Goal: Task Accomplishment & Management: Manage account settings

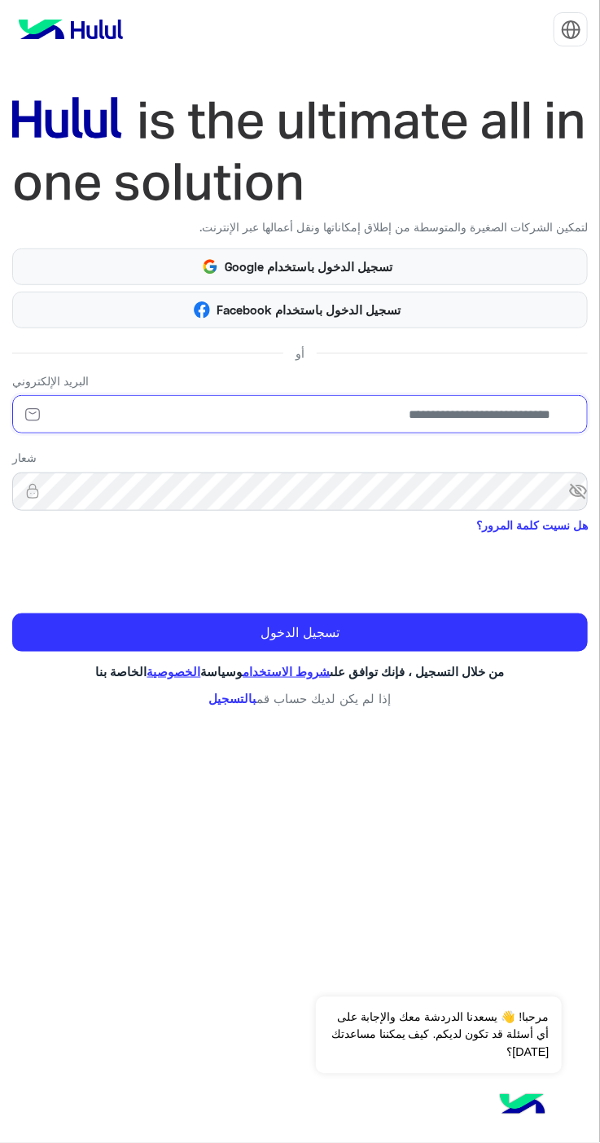
click at [132, 415] on input "email" at bounding box center [300, 414] width 576 height 38
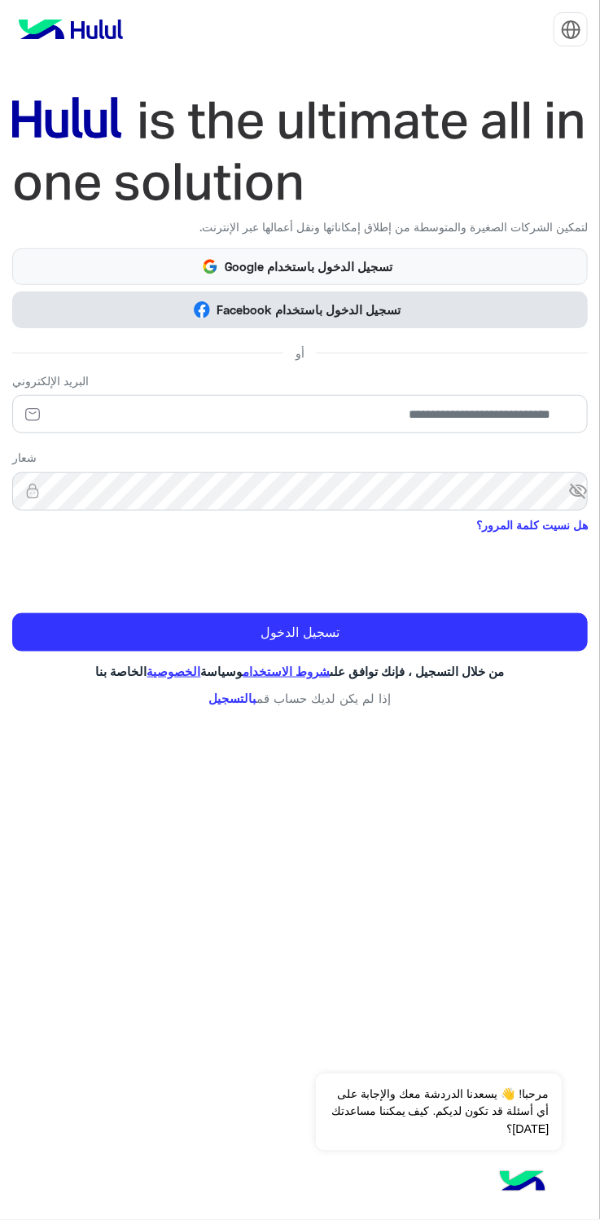
click at [127, 314] on button "تسجيل الدخول باستخدام Facebook" at bounding box center [300, 310] width 576 height 37
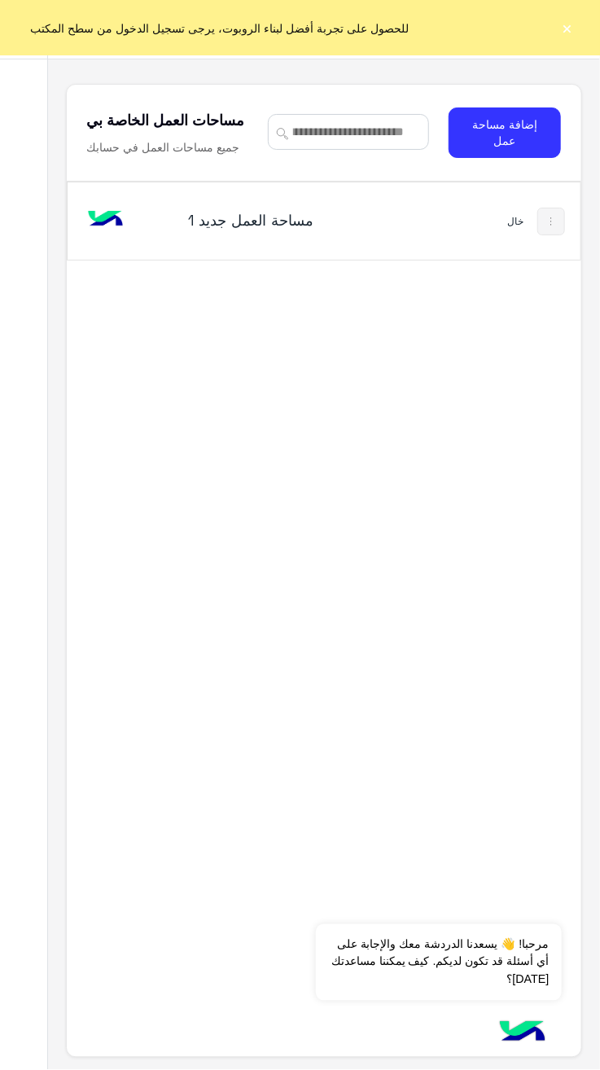
click at [329, 245] on div "مساحة العمل‎ جديد 1" at bounding box center [227, 221] width 289 height 47
click at [133, 228] on div "مساحة العمل‎ جديد 1" at bounding box center [227, 221] width 289 height 47
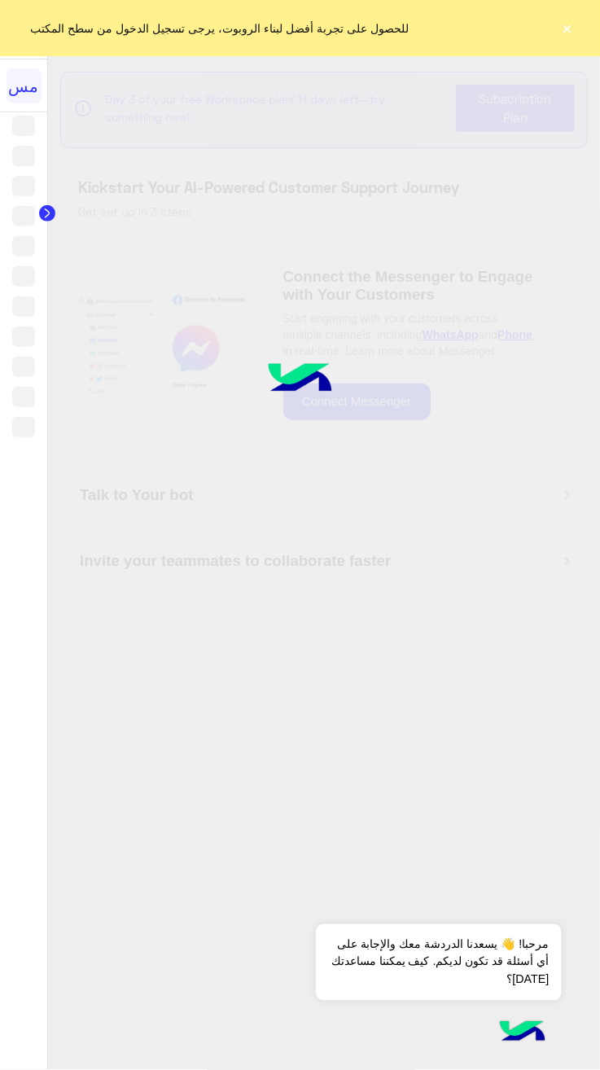
click at [556, 232] on div at bounding box center [300, 416] width 600 height 1307
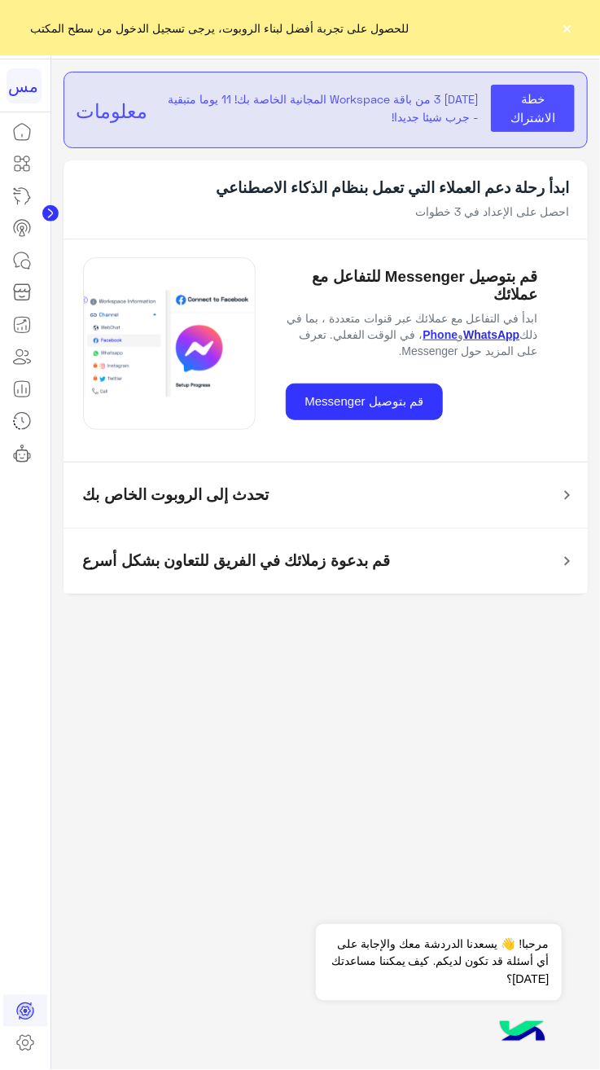
click at [506, 328] on link "WhatsApp" at bounding box center [491, 334] width 56 height 13
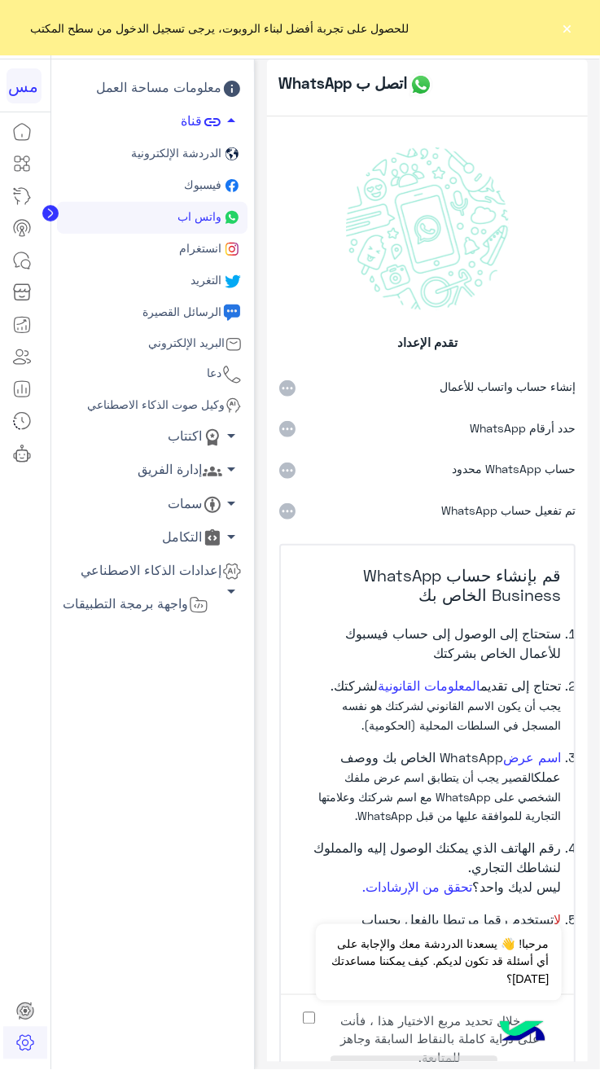
click at [196, 958] on div "معلومات مساحة العمل قناة arrow_drop_up الدردشة الإلكترونية فيسبوك واتس اب انستغ…" at bounding box center [152, 607] width 191 height 1070
click at [22, 134] on icon at bounding box center [22, 135] width 0 height 2
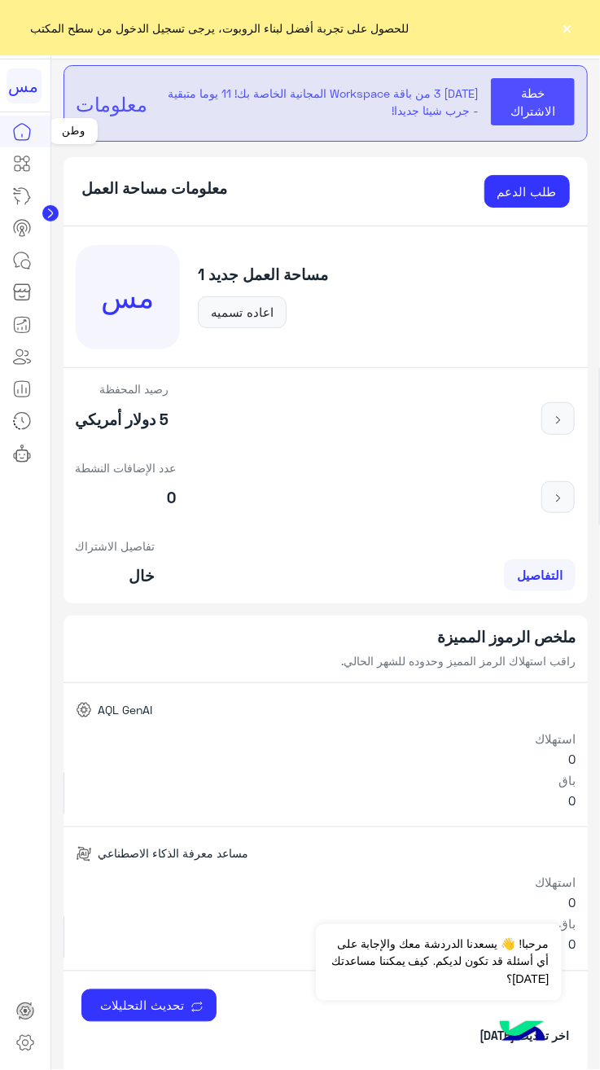
click at [26, 169] on icon at bounding box center [22, 164] width 20 height 20
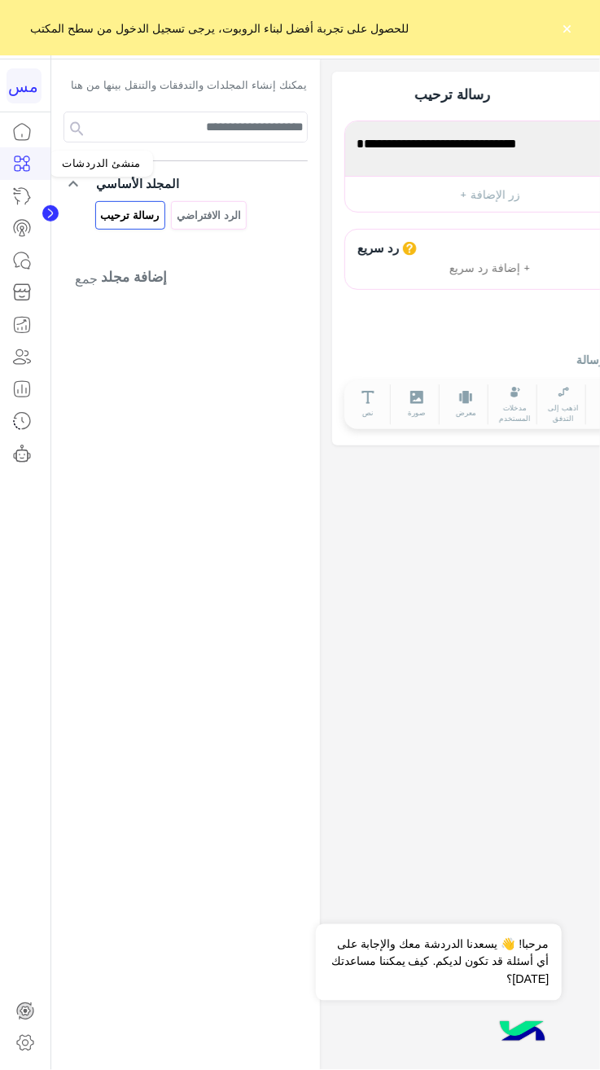
click at [33, 198] on link at bounding box center [22, 196] width 44 height 33
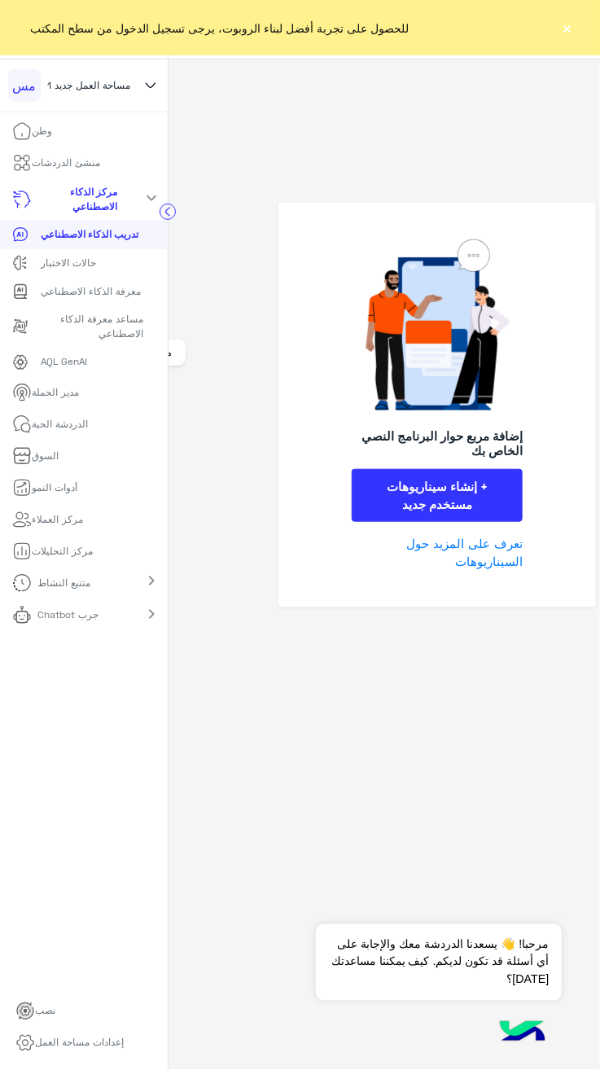
click at [132, 82] on div "مس مساحة العمل‎ جديد 1" at bounding box center [70, 85] width 124 height 33
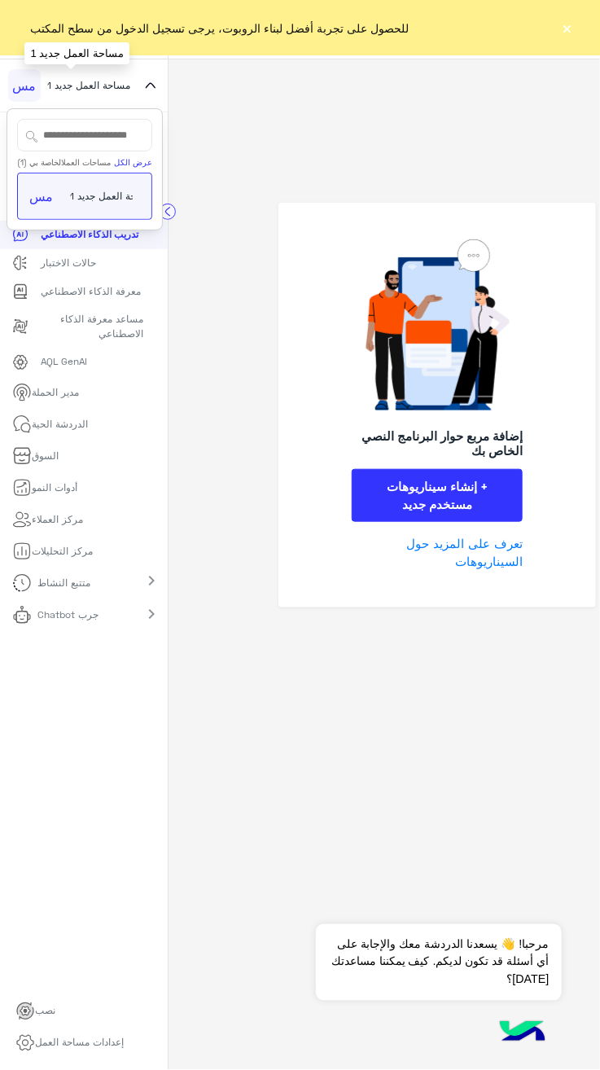
click at [51, 516] on p "مركز العملاء" at bounding box center [57, 519] width 51 height 15
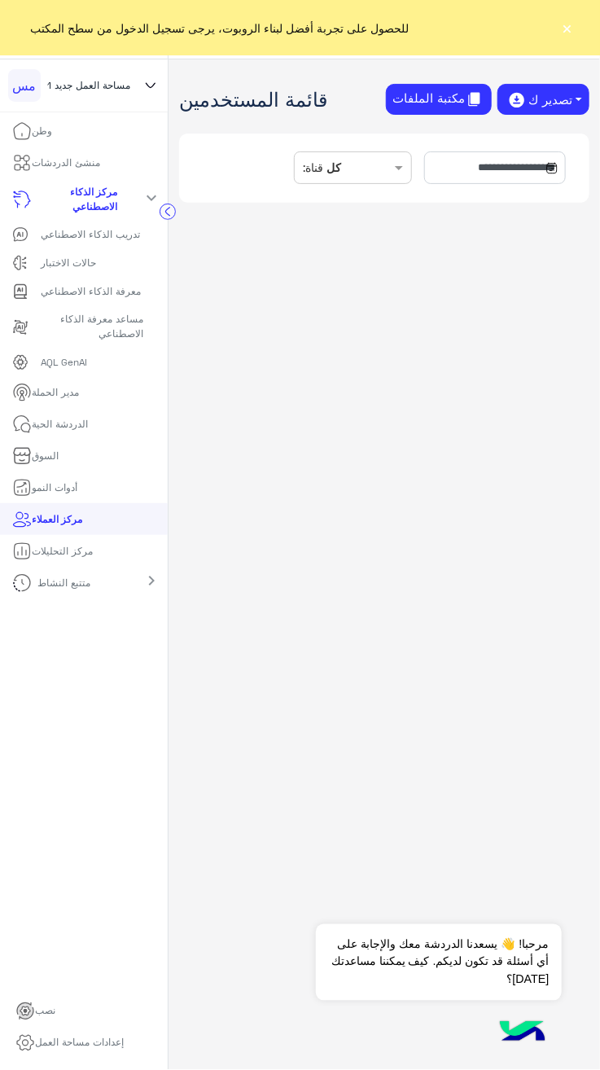
click at [570, 31] on button "×" at bounding box center [568, 28] width 16 height 16
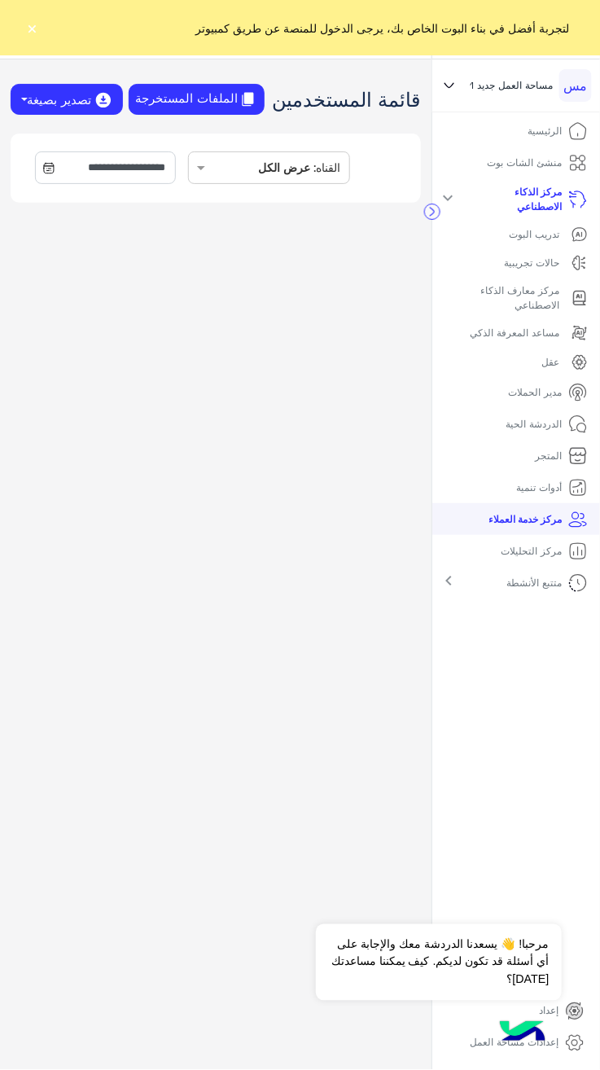
click at [37, 26] on button "×" at bounding box center [32, 28] width 16 height 16
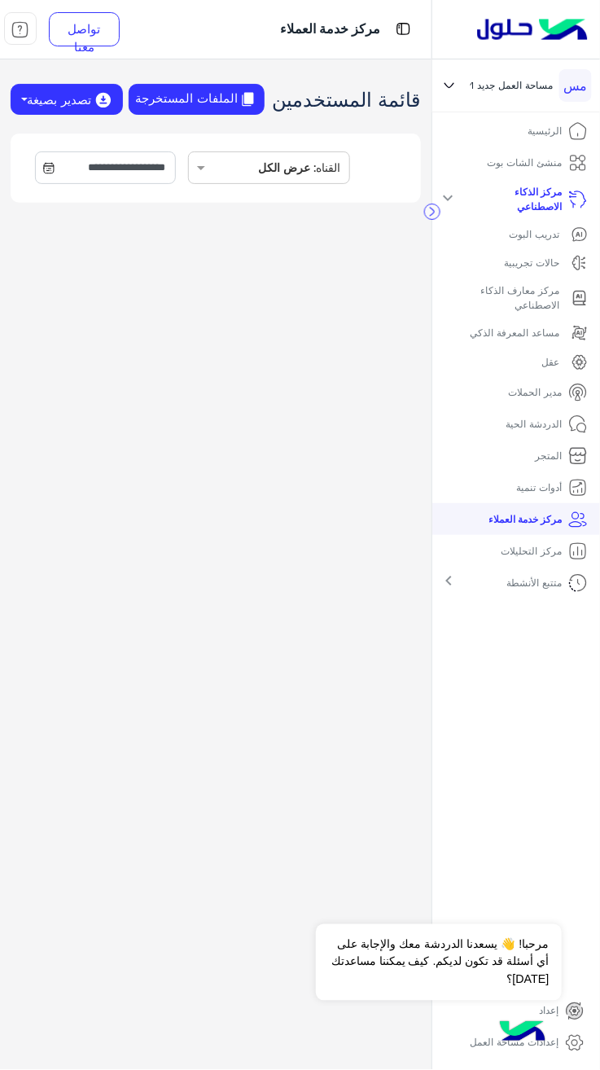
click at [560, 461] on p "المتجر" at bounding box center [549, 456] width 27 height 15
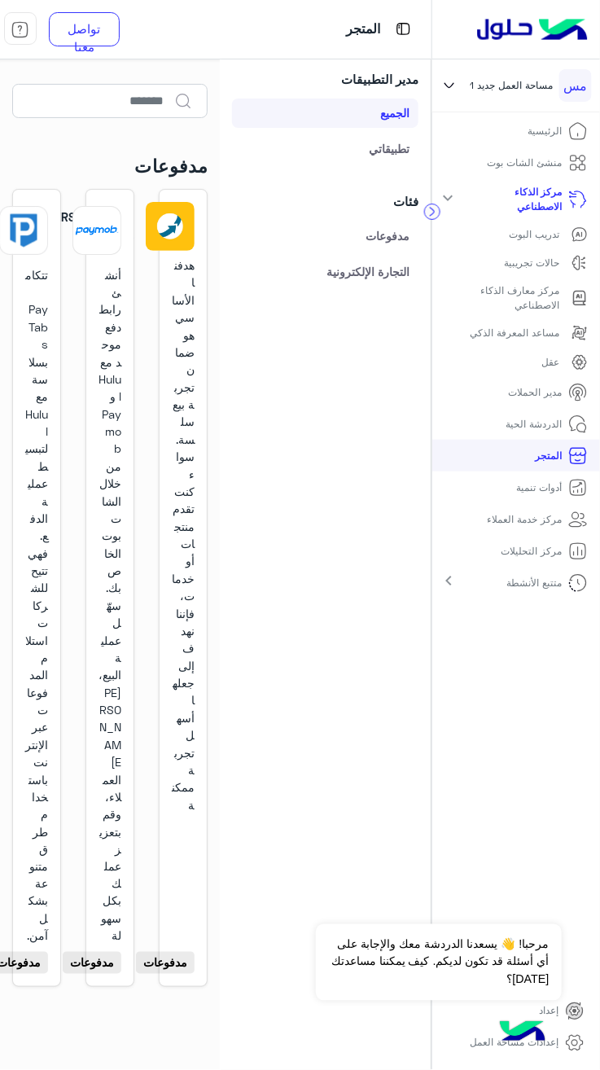
click at [548, 130] on p "الرئيسية" at bounding box center [546, 131] width 34 height 15
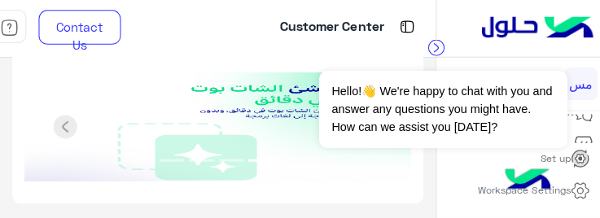
scroll to position [278, 0]
click at [587, 176] on link "Set up" at bounding box center [557, 160] width 81 height 32
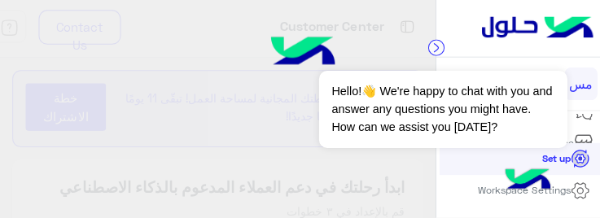
click at [588, 176] on link "Set up" at bounding box center [558, 160] width 79 height 32
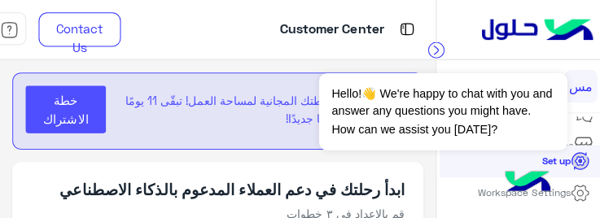
click at [404, 38] on div "Dismiss ✕ Hello!👋 We're happy to chat with you and answer any questions you mig…" at bounding box center [438, 92] width 245 height 113
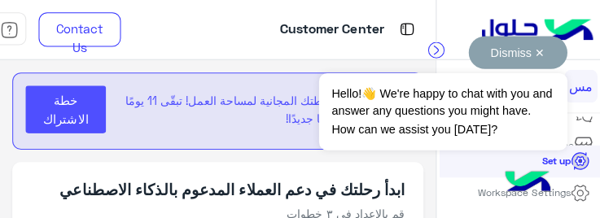
click at [542, 56] on button "Dismiss ✕" at bounding box center [513, 52] width 98 height 33
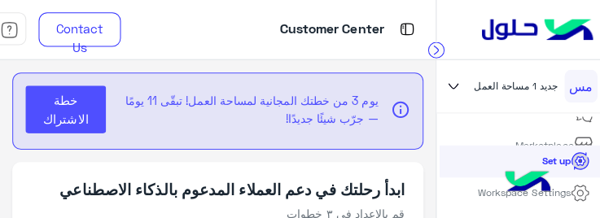
click at [409, 26] on img at bounding box center [403, 29] width 20 height 20
click at [429, 55] on circle at bounding box center [432, 49] width 15 height 15
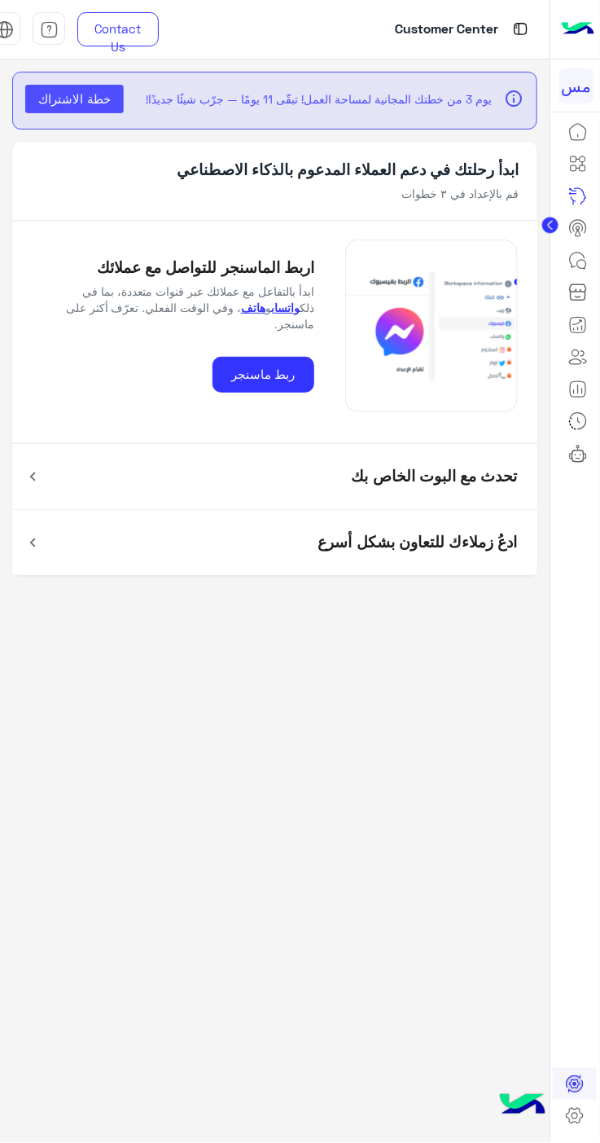
click at [454, 473] on h5 "تحدث مع البوت الخاص بك" at bounding box center [435, 477] width 166 height 19
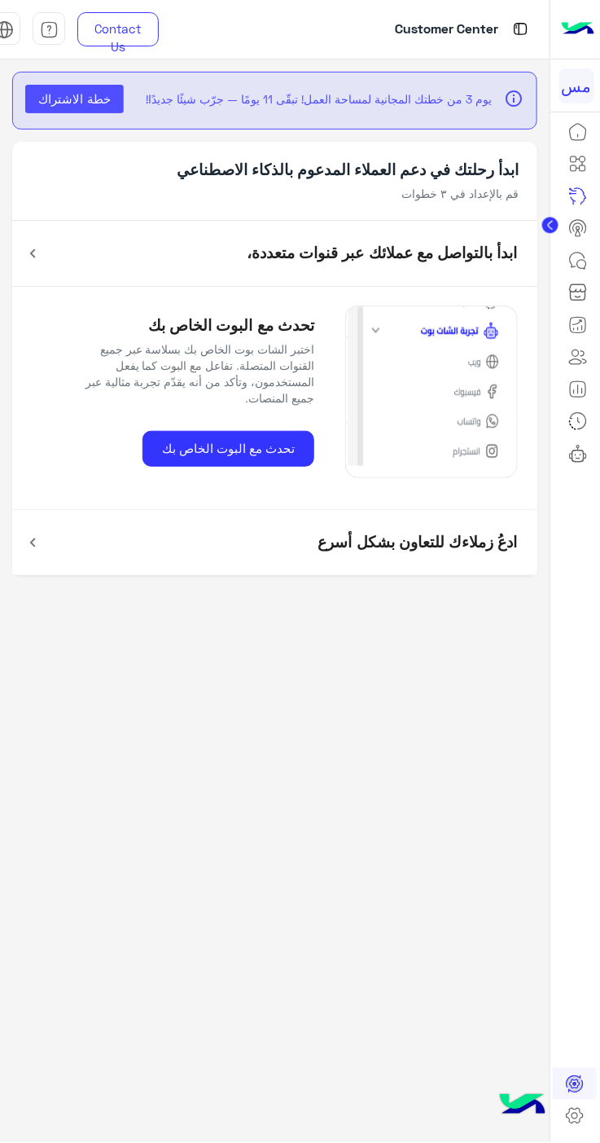
click at [112, 107] on button "خطة الاشتراك" at bounding box center [74, 99] width 99 height 29
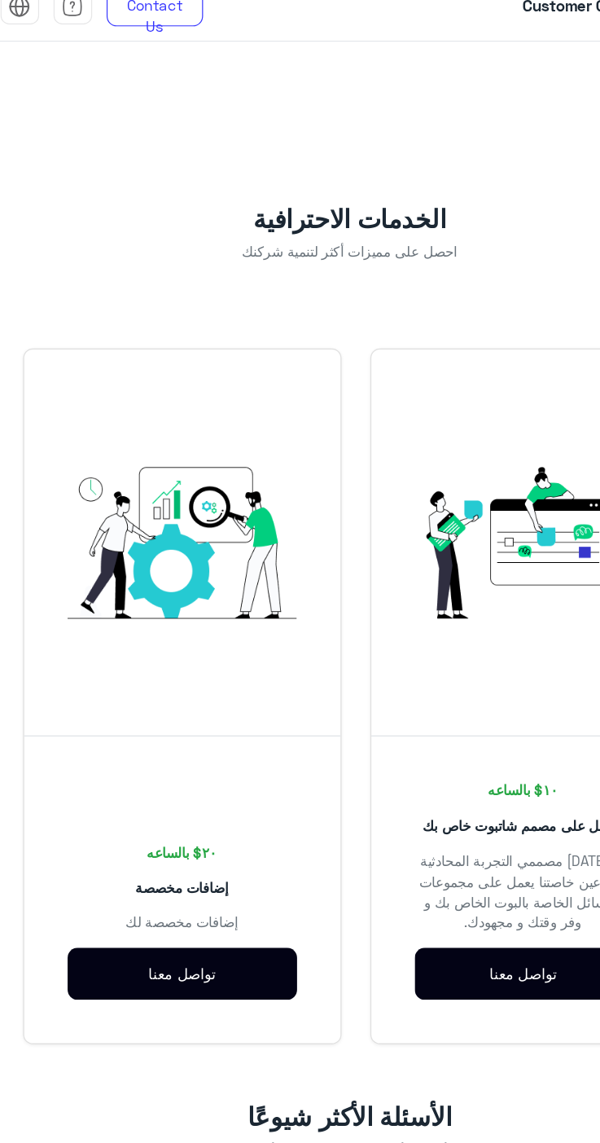
scroll to position [3397, 0]
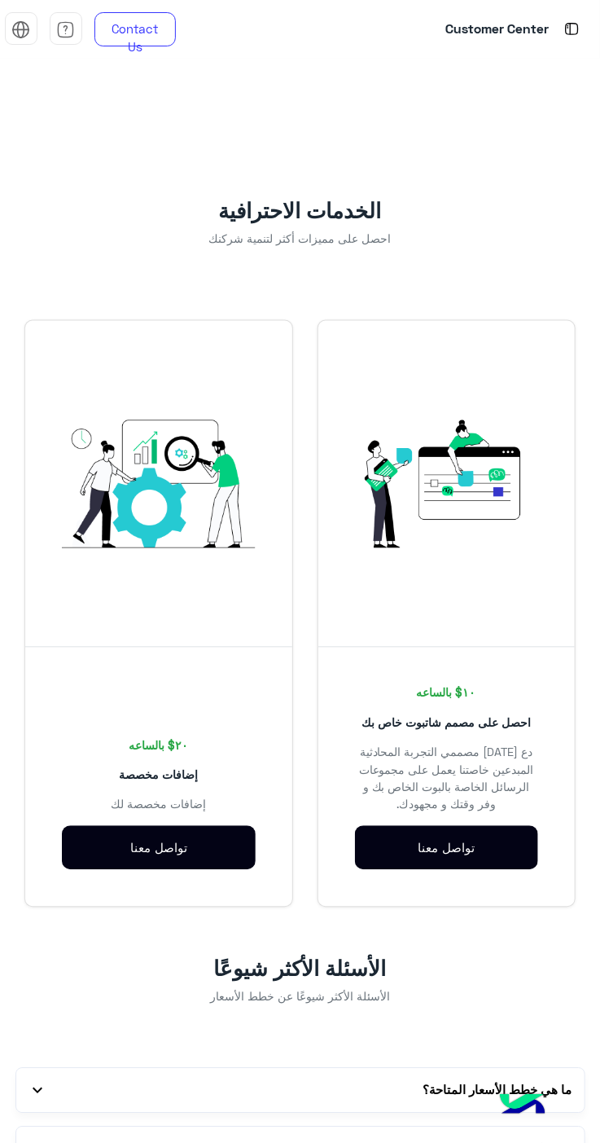
click at [58, 41] on div at bounding box center [66, 28] width 33 height 33
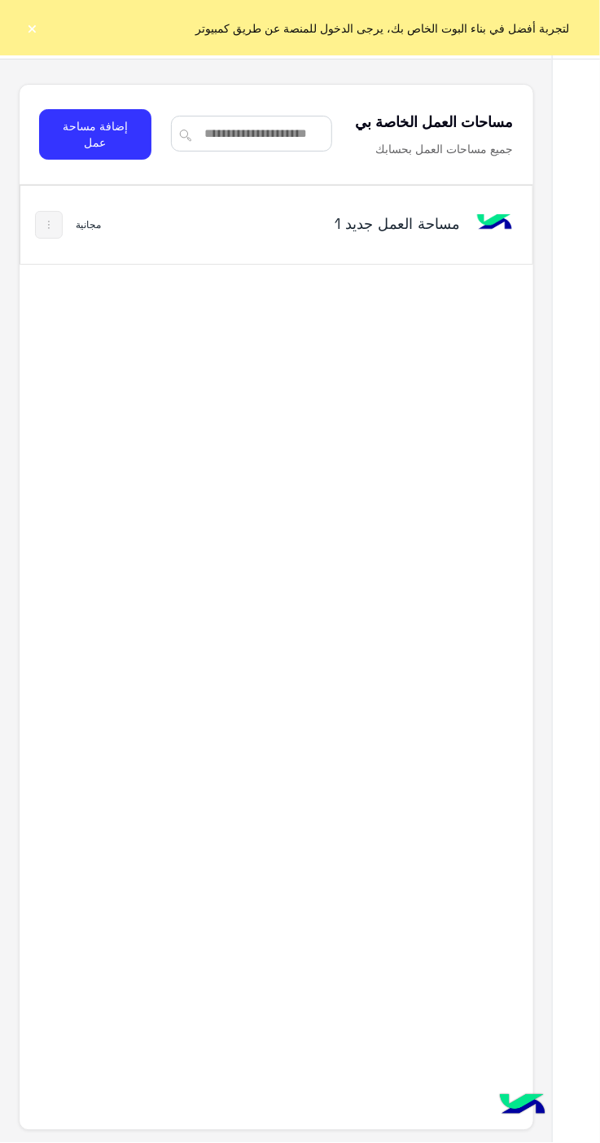
click at [49, 239] on button at bounding box center [49, 225] width 28 height 28
click at [104, 279] on link "أعد التسمية" at bounding box center [114, 280] width 132 height 39
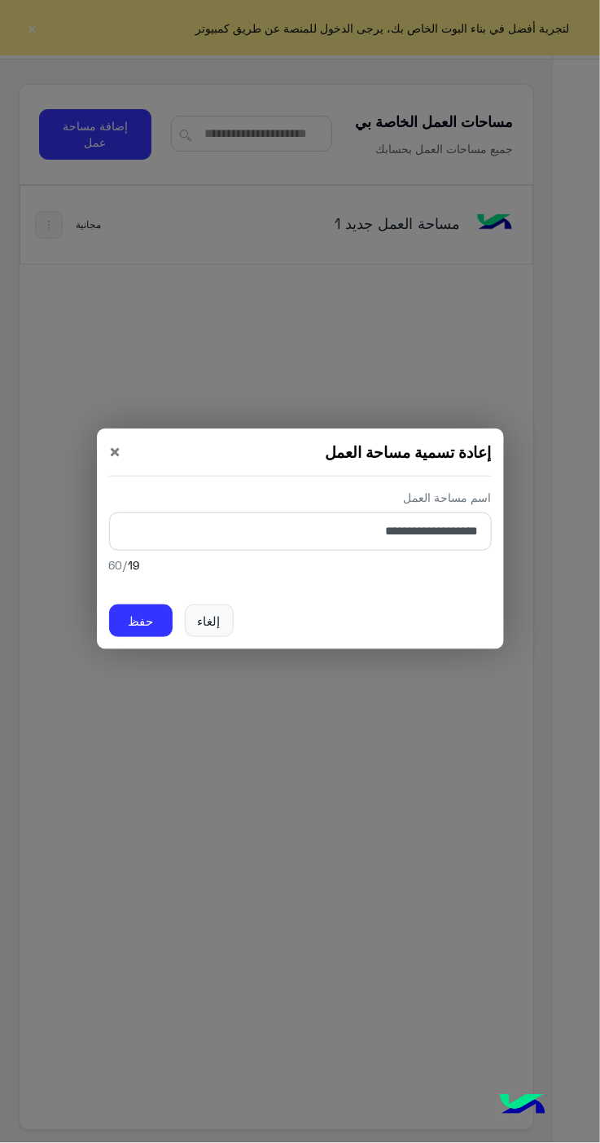
click at [185, 911] on modal-container "**********" at bounding box center [300, 571] width 600 height 1143
click at [215, 621] on button "إلغاء" at bounding box center [209, 620] width 49 height 33
